Goal: Navigation & Orientation: Find specific page/section

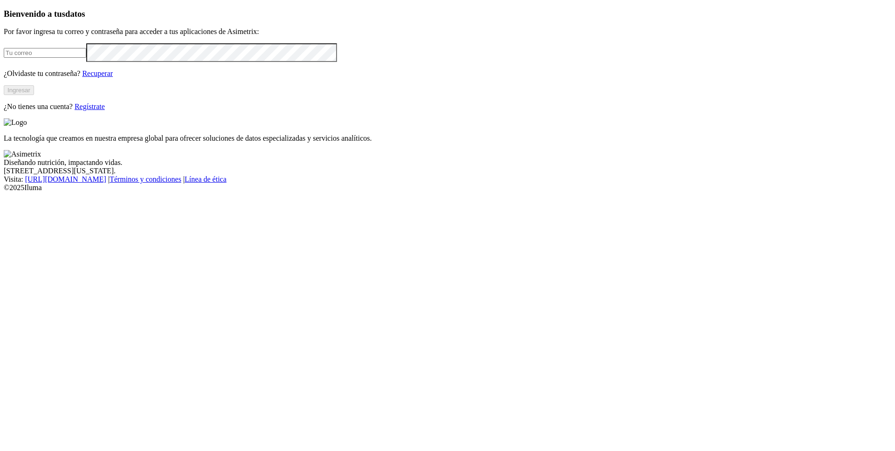
click at [86, 58] on input "email" at bounding box center [45, 53] width 83 height 10
type input "[PERSON_NAME][EMAIL_ADDRESS][PERSON_NAME][DOMAIN_NAME]"
click input "submit" at bounding box center [0, 0] width 0 height 0
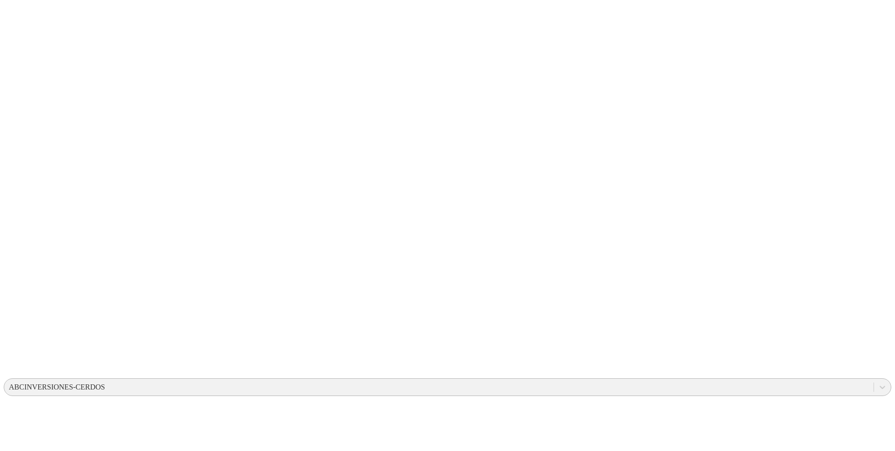
click at [105, 383] on div "ABCINVERSIONES-CERDOS" at bounding box center [57, 387] width 96 height 8
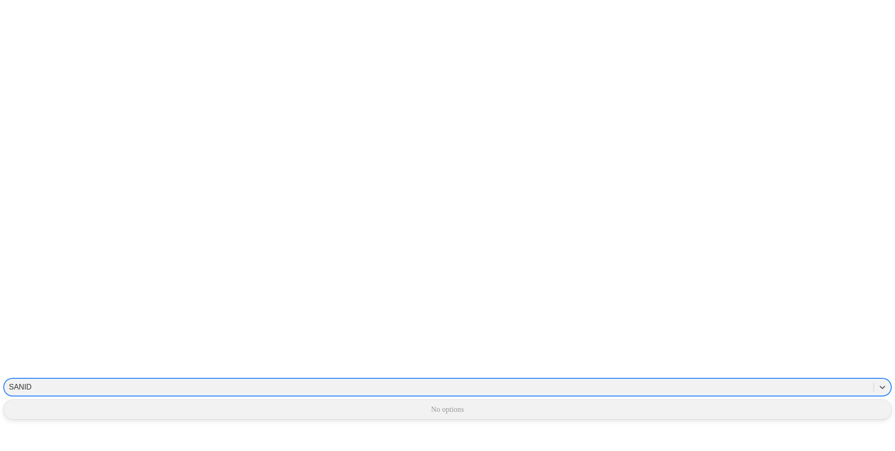
type input "SANI"
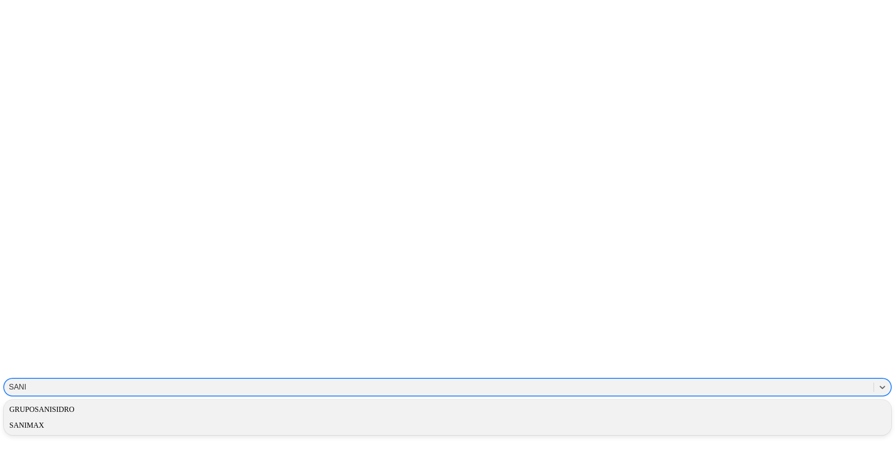
click at [761, 402] on div "GRUPOSANISIDRO" at bounding box center [448, 410] width 888 height 16
